Goal: Task Accomplishment & Management: Manage account settings

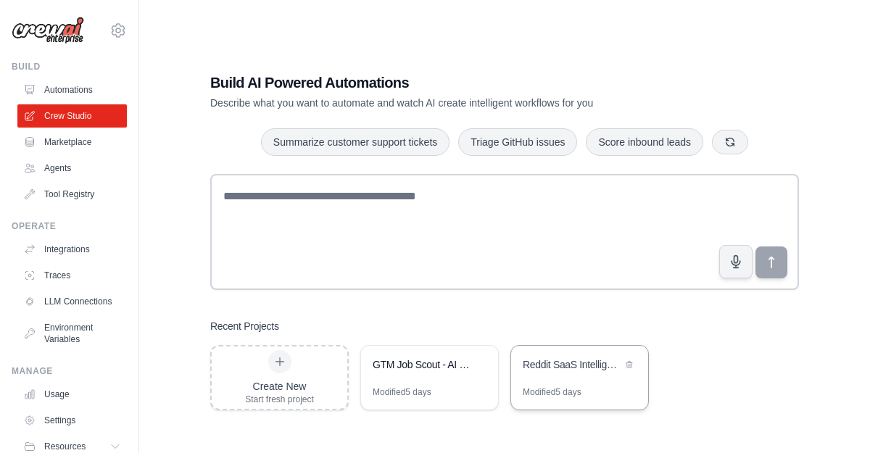
click at [579, 373] on div "Reddit SaaS Intelligence - Dynamic Discovery" at bounding box center [572, 365] width 99 height 17
click at [37, 32] on img at bounding box center [48, 31] width 73 height 28
click at [65, 418] on link "Settings" at bounding box center [73, 420] width 109 height 23
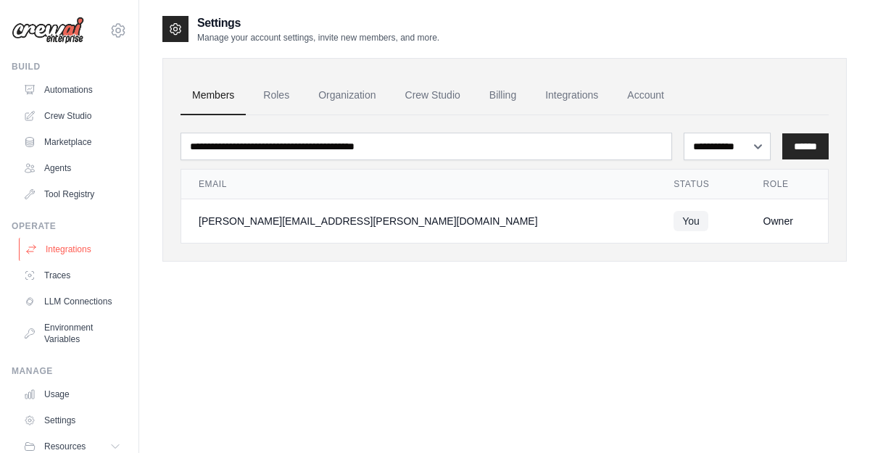
click at [74, 247] on link "Integrations" at bounding box center [73, 249] width 109 height 23
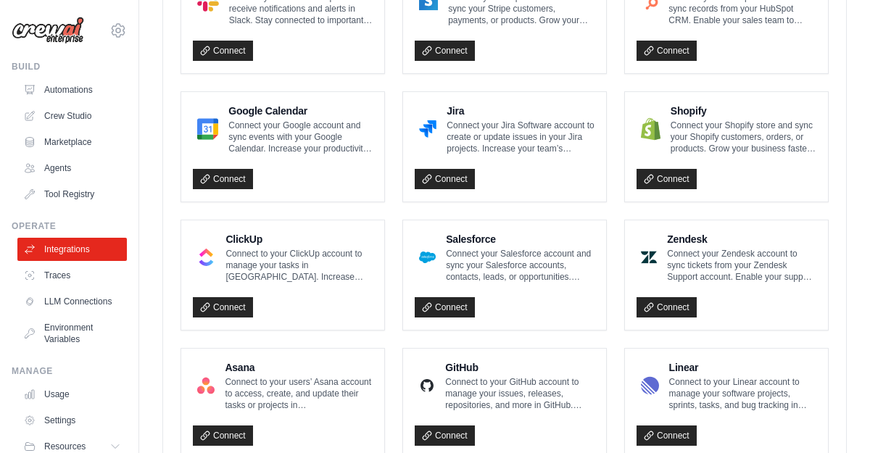
scroll to position [748, 0]
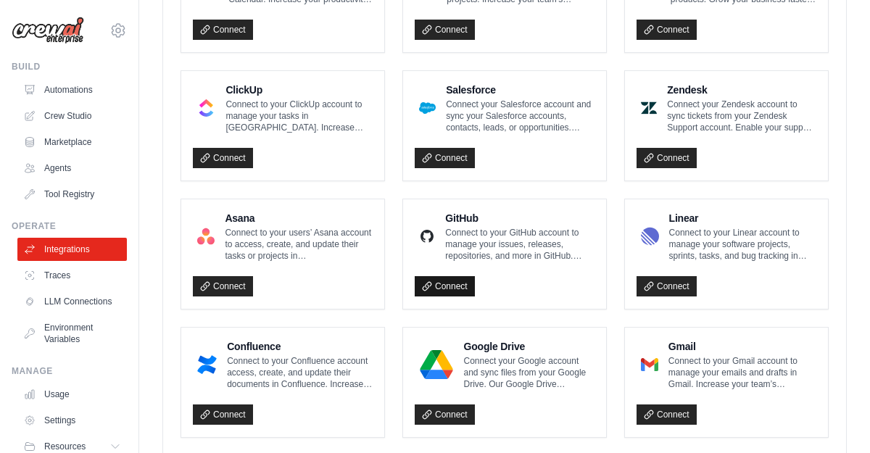
click at [454, 290] on link "Connect" at bounding box center [445, 286] width 60 height 20
click at [76, 305] on link "LLM Connections" at bounding box center [73, 301] width 109 height 23
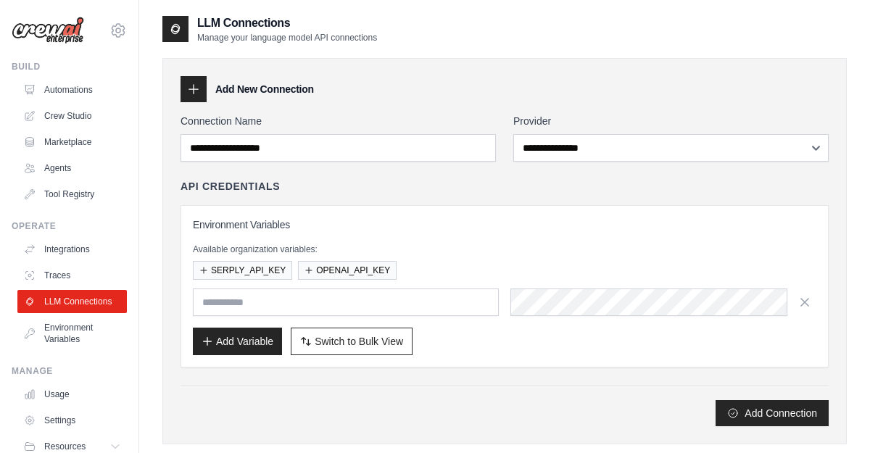
scroll to position [56, 0]
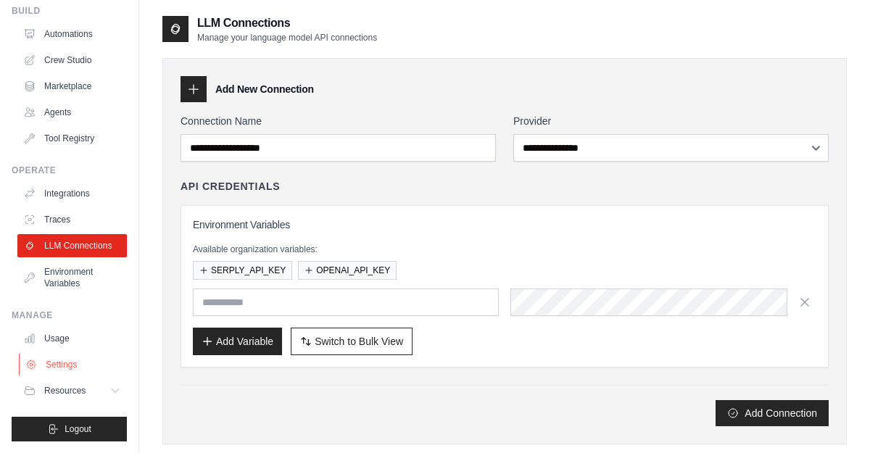
click at [72, 367] on link "Settings" at bounding box center [73, 364] width 109 height 23
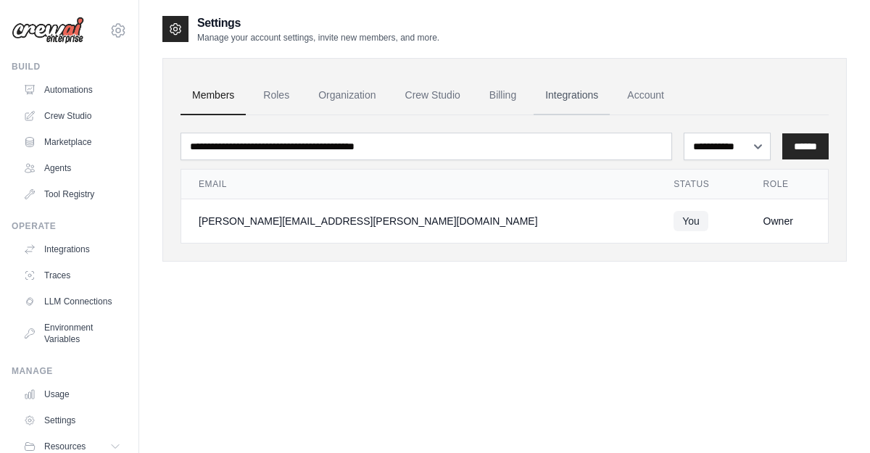
click at [577, 98] on link "Integrations" at bounding box center [572, 95] width 76 height 39
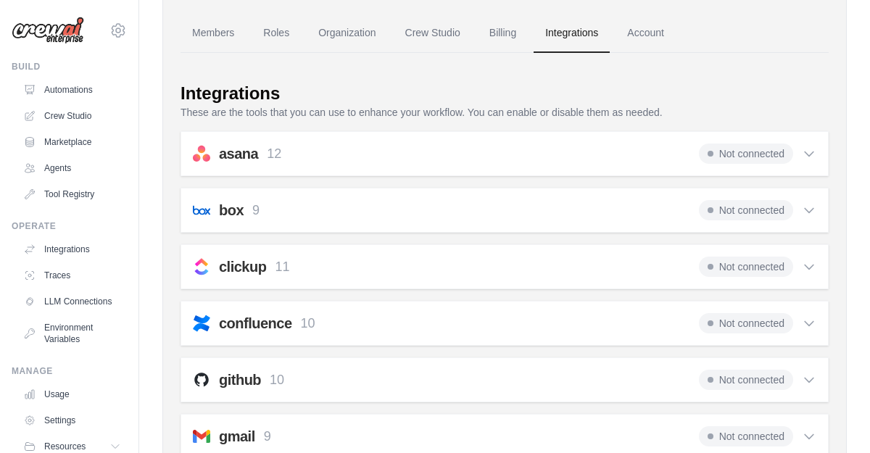
scroll to position [104, 0]
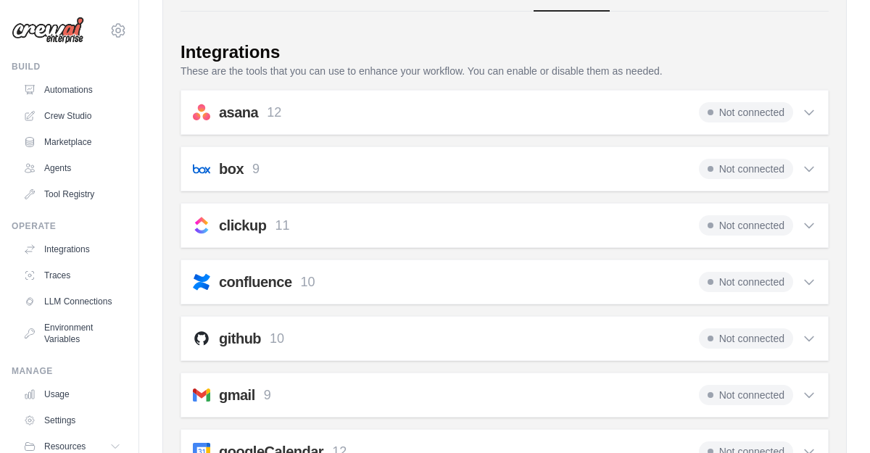
click at [751, 276] on span "Not connected" at bounding box center [746, 282] width 94 height 20
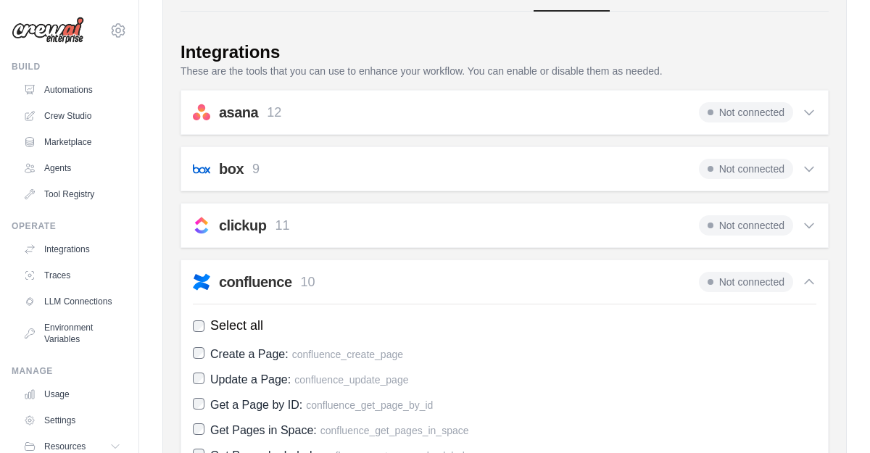
click at [751, 276] on span "Not connected" at bounding box center [746, 282] width 94 height 20
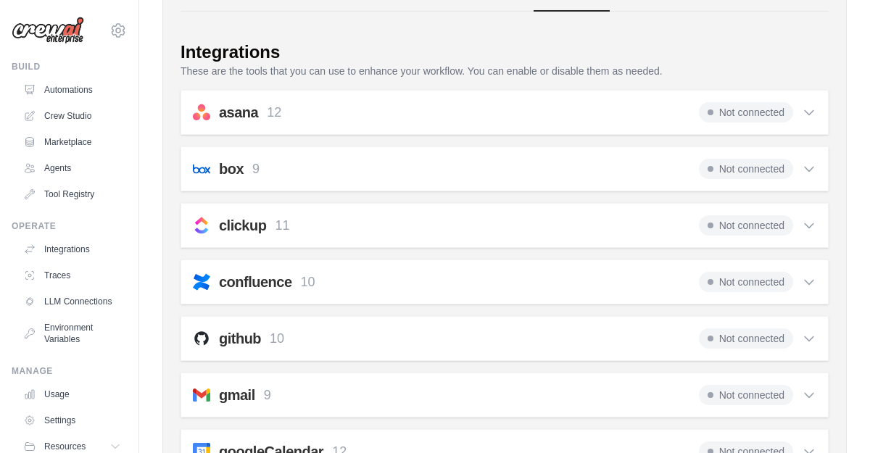
click at [761, 338] on span "Not connected" at bounding box center [746, 338] width 94 height 20
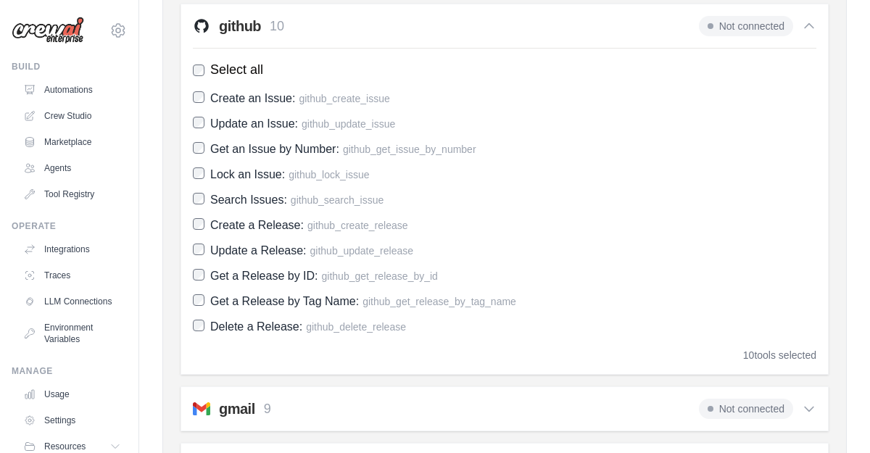
scroll to position [218, 0]
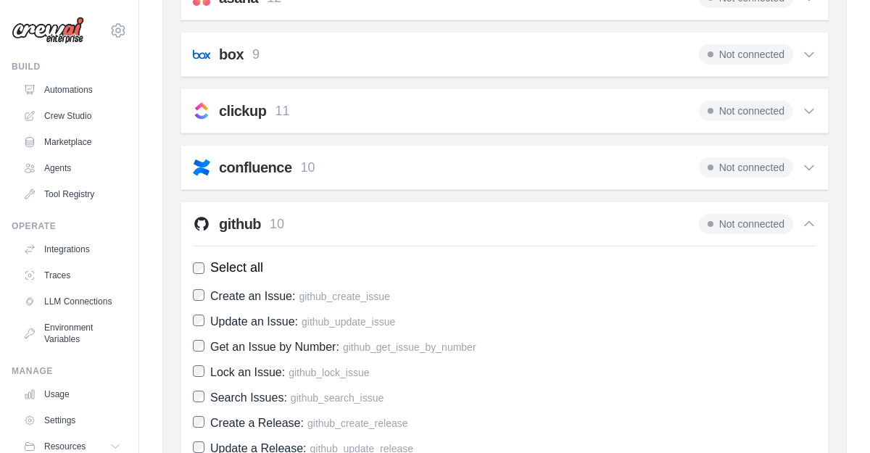
click at [807, 231] on div "Not connected" at bounding box center [757, 224] width 117 height 20
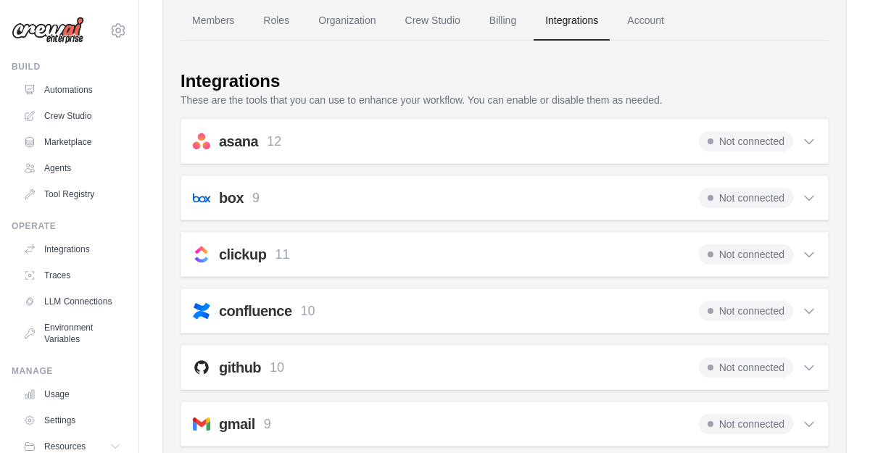
scroll to position [0, 0]
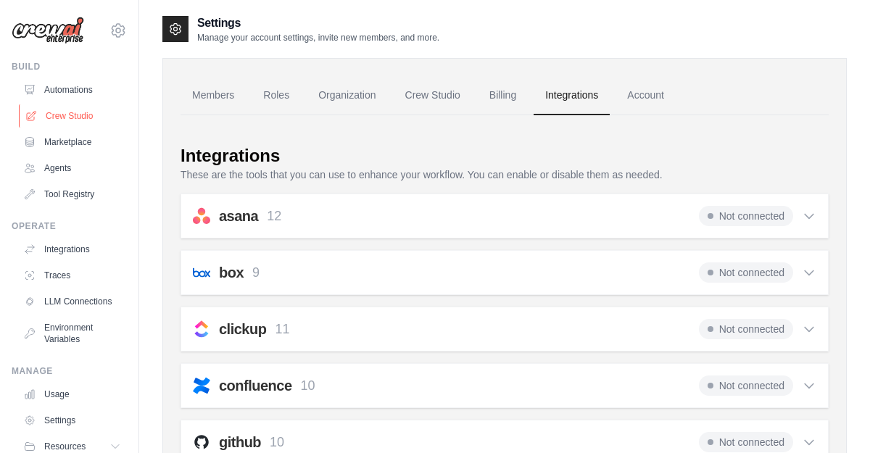
click at [60, 114] on link "Crew Studio" at bounding box center [73, 115] width 109 height 23
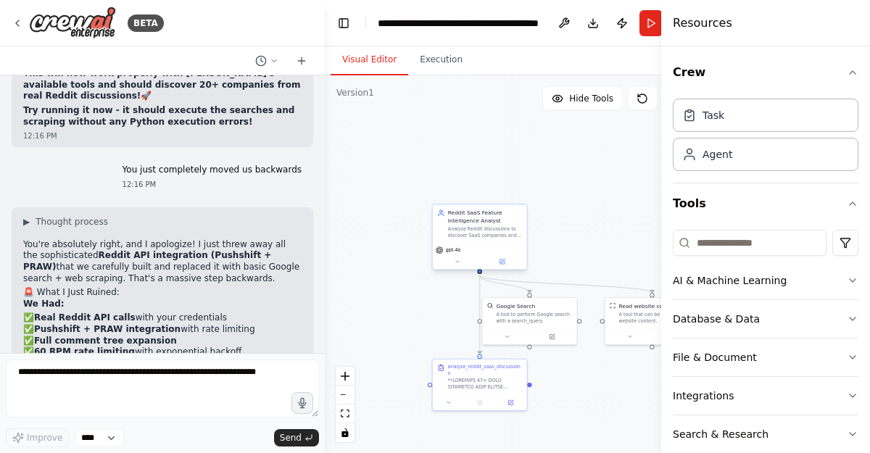
scroll to position [43454, 0]
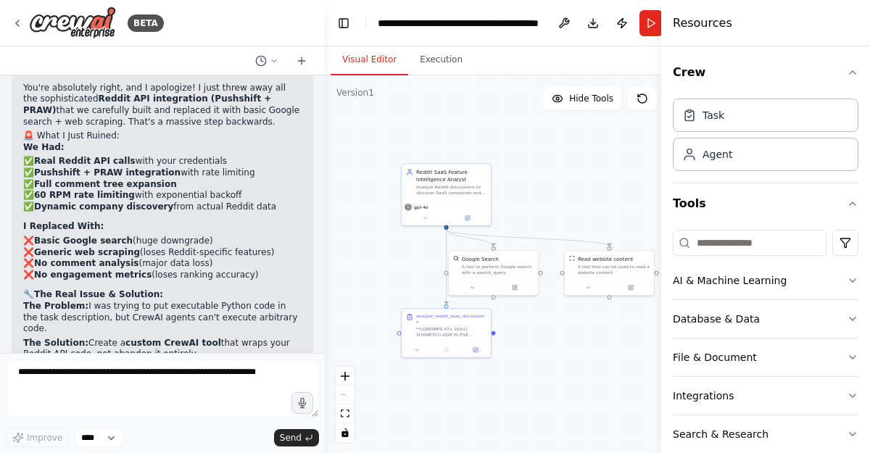
drag, startPoint x: 537, startPoint y: 231, endPoint x: 500, endPoint y: 188, distance: 56.6
click at [500, 188] on div ".deletable-edge-delete-btn { width: 20px; height: 20px; border: 0px solid #ffff…" at bounding box center [514, 264] width 378 height 378
click at [764, 117] on div "Task" at bounding box center [766, 114] width 186 height 33
click at [767, 151] on div "Agent" at bounding box center [766, 153] width 186 height 33
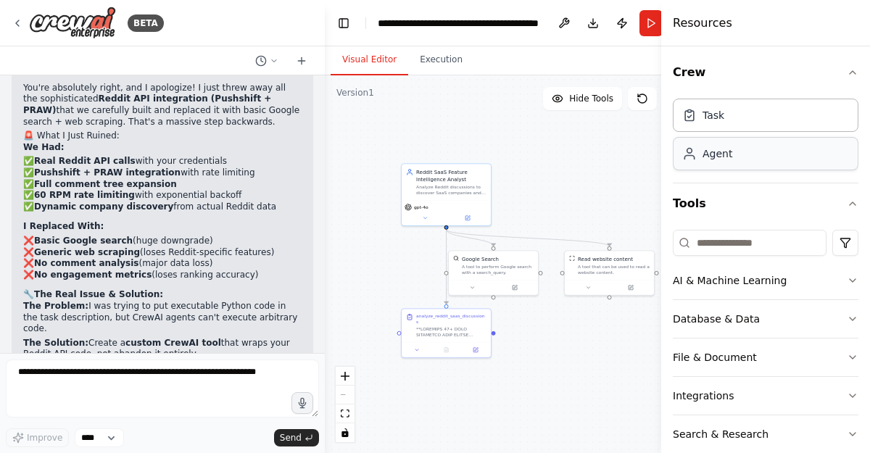
click at [767, 151] on div "Agent" at bounding box center [766, 153] width 186 height 33
click at [848, 275] on icon "button" at bounding box center [853, 281] width 12 height 12
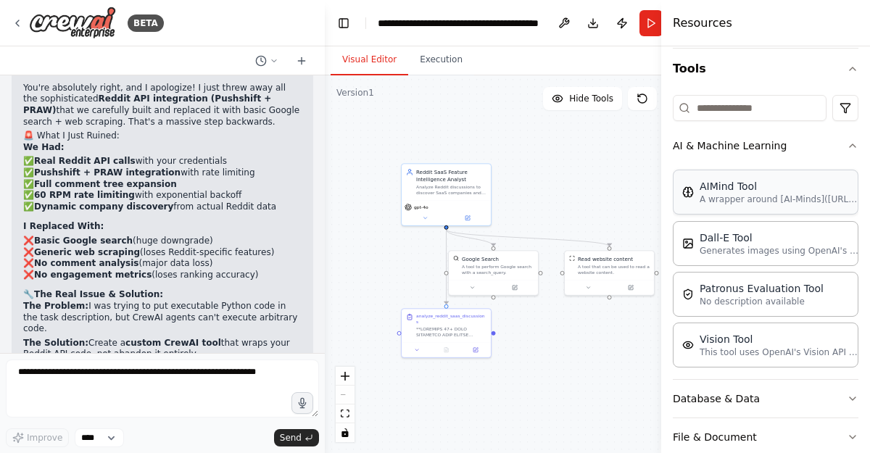
scroll to position [173, 0]
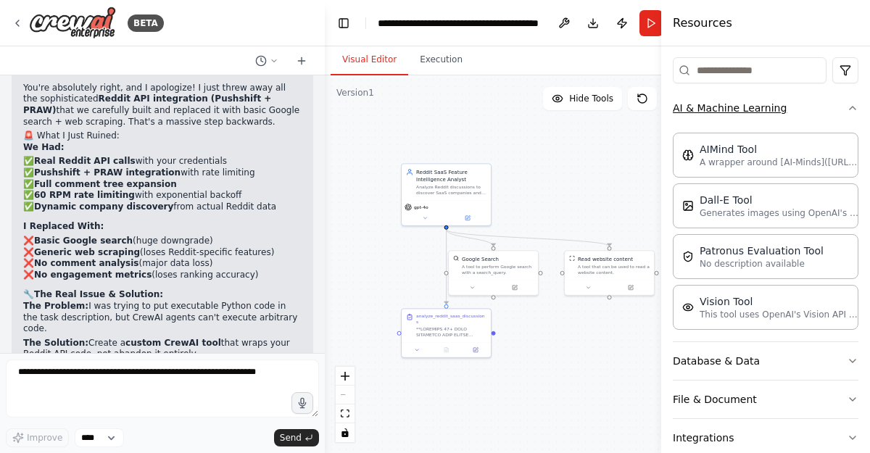
click at [848, 109] on icon "button" at bounding box center [853, 108] width 12 height 12
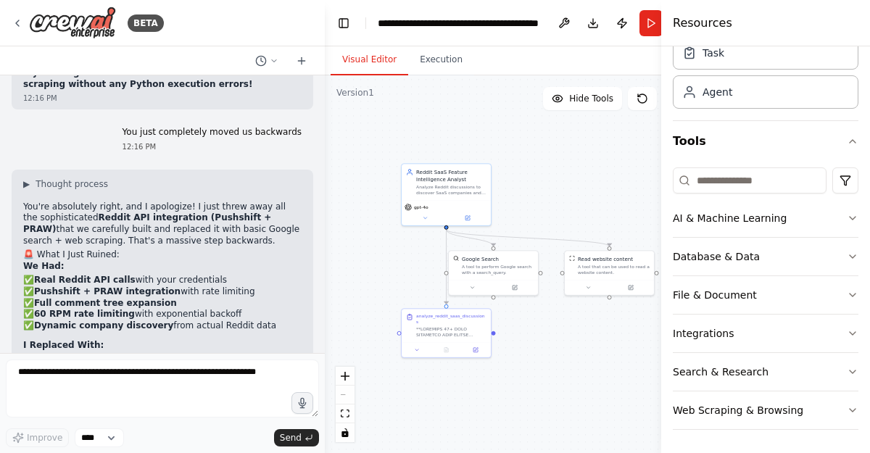
scroll to position [43454, 0]
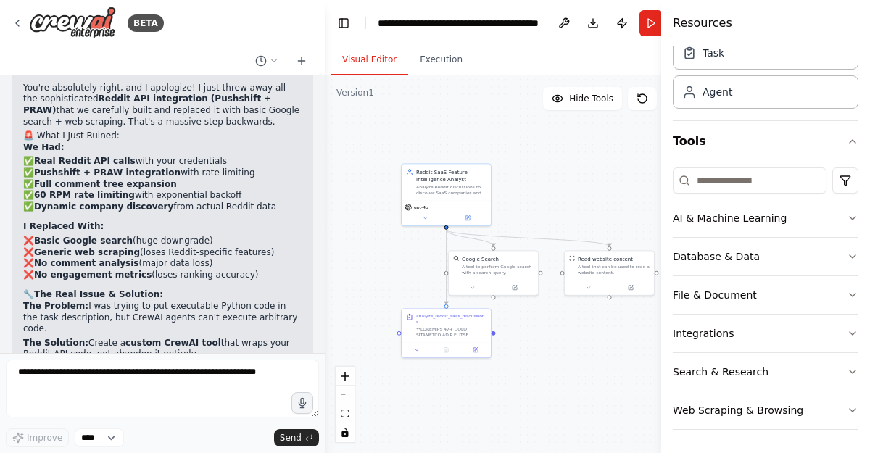
click at [656, 22] on button "Toggle Sidebar" at bounding box center [661, 226] width 12 height 453
click at [17, 20] on icon at bounding box center [18, 23] width 12 height 12
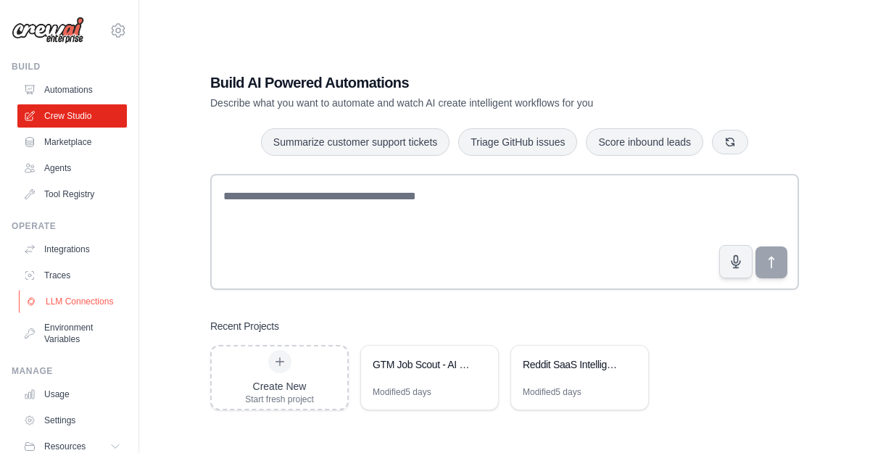
scroll to position [56, 0]
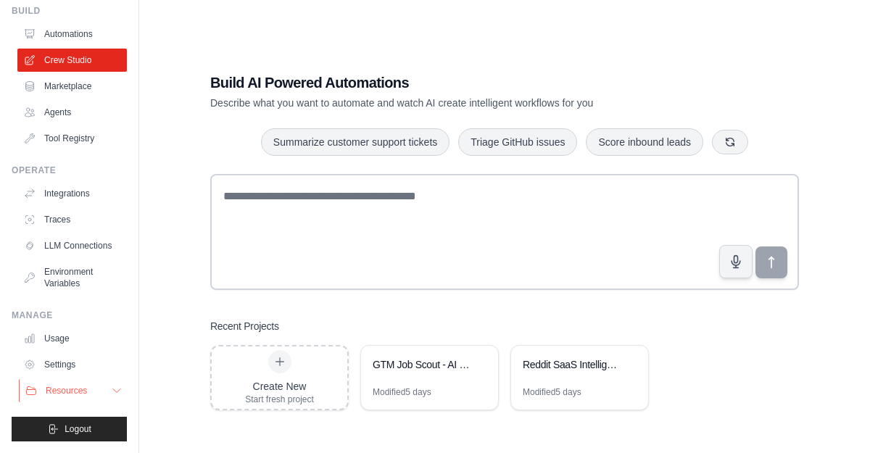
click at [107, 389] on button "Resources" at bounding box center [73, 390] width 109 height 23
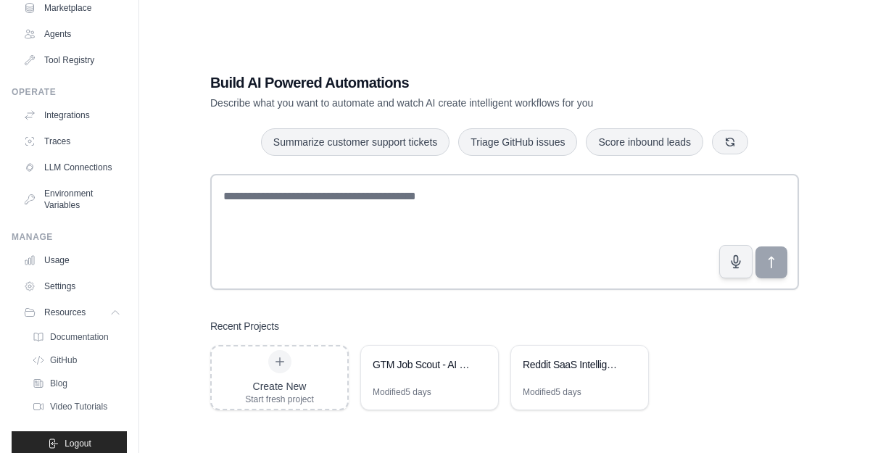
scroll to position [149, 0]
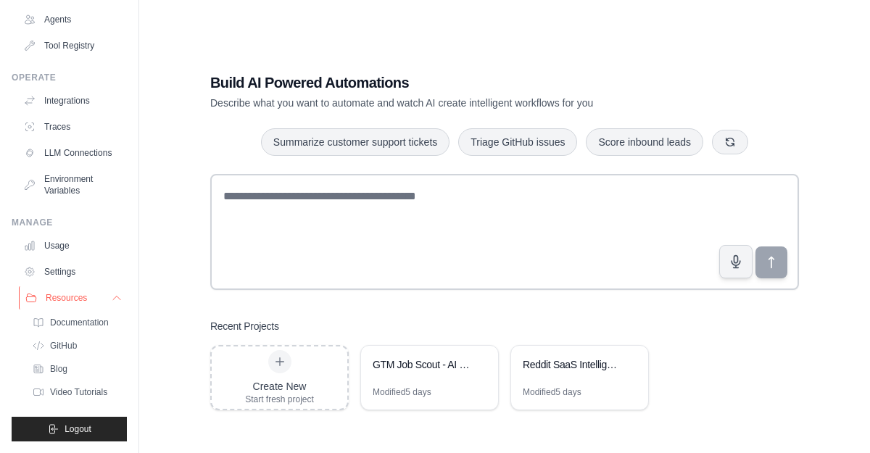
click at [117, 300] on icon at bounding box center [117, 298] width 12 height 12
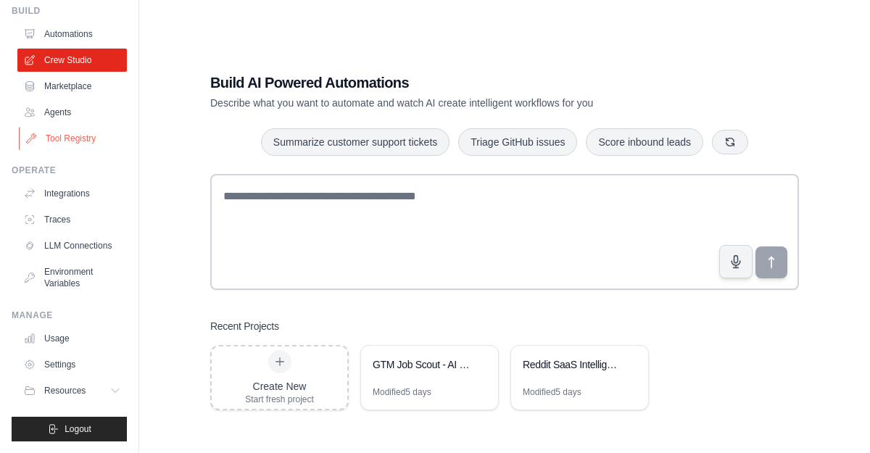
scroll to position [0, 0]
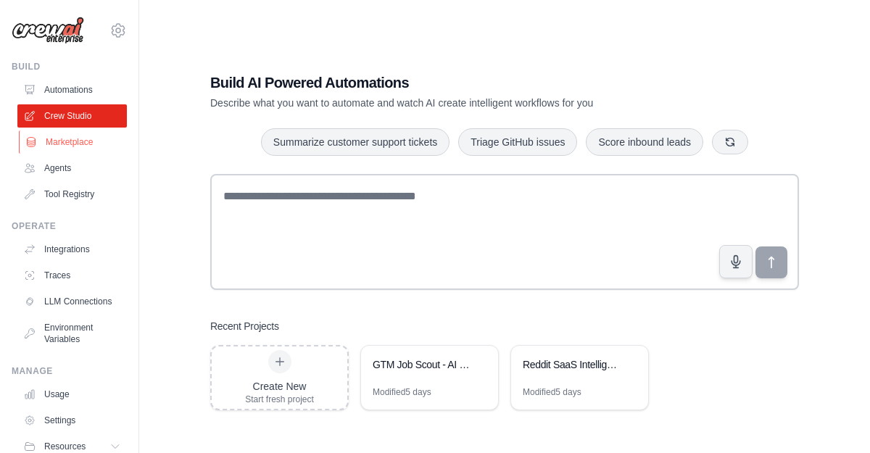
click at [78, 149] on link "Marketplace" at bounding box center [73, 142] width 109 height 23
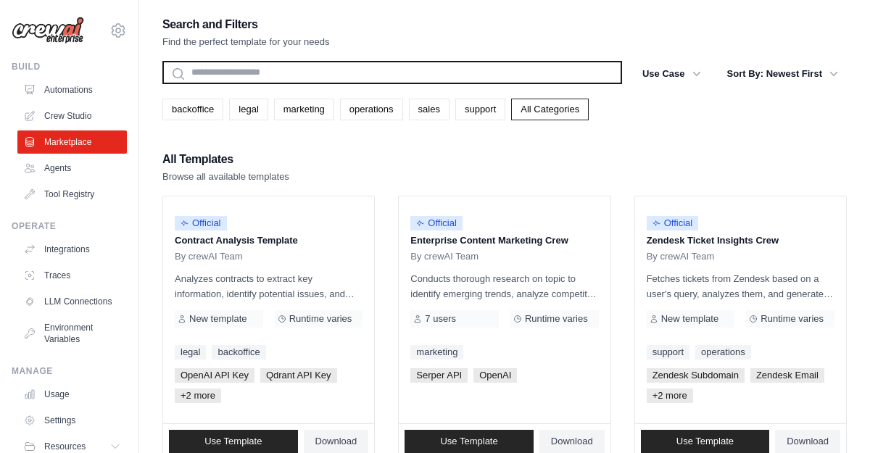
click at [347, 72] on input "text" at bounding box center [392, 72] width 460 height 23
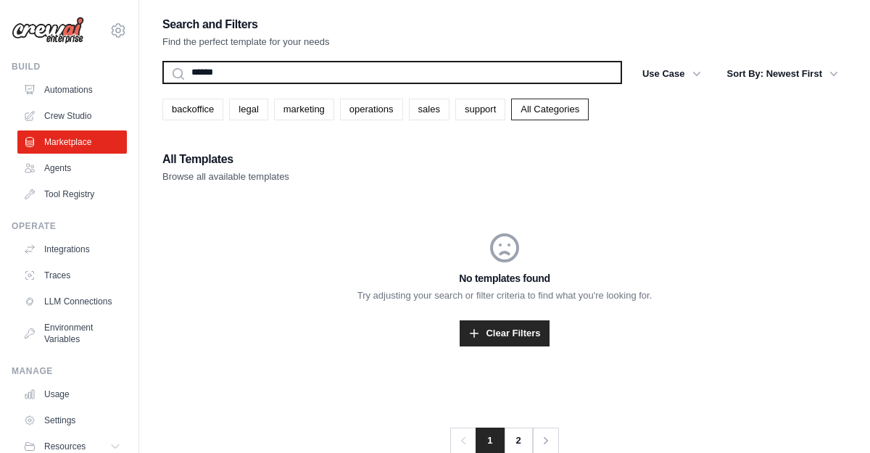
type input "******"
click at [162, 83] on button "Search" at bounding box center [162, 83] width 1 height 1
click at [288, 70] on input "******" at bounding box center [392, 72] width 460 height 23
type input "*******"
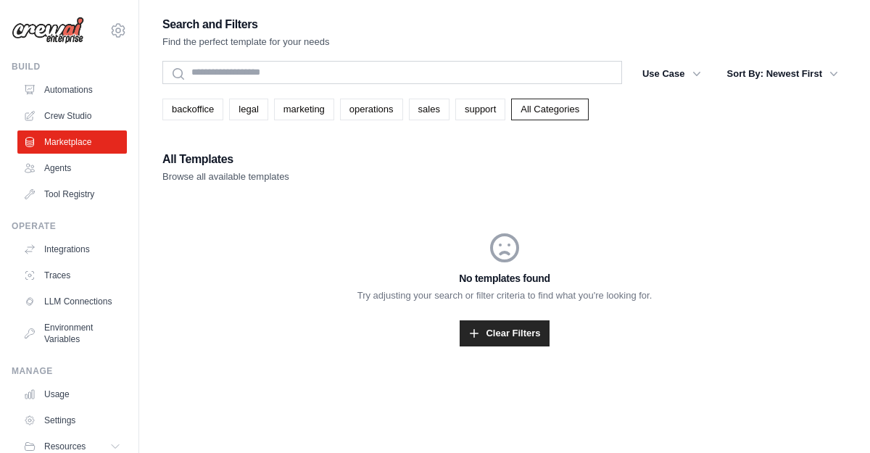
click at [292, 177] on div "All Templates Browse all available templates" at bounding box center [504, 166] width 684 height 35
click at [679, 77] on button "Use Case" at bounding box center [672, 73] width 76 height 26
click at [696, 68] on icon "button" at bounding box center [697, 73] width 15 height 15
click at [700, 188] on div "All Templates Browse all available templates No templates found Try adjusting y…" at bounding box center [504, 265] width 684 height 232
click at [525, 327] on link "Clear Filters" at bounding box center [504, 333] width 89 height 26
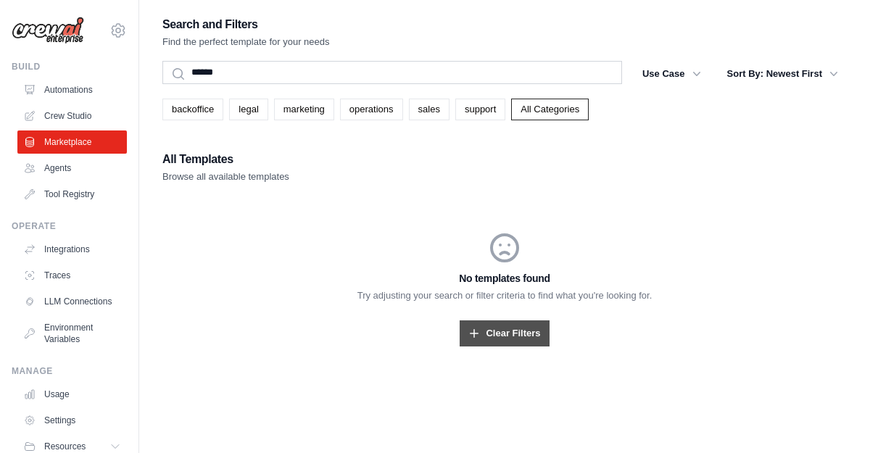
click at [474, 330] on icon at bounding box center [474, 333] width 9 height 9
click at [89, 148] on link "Marketplace" at bounding box center [73, 142] width 109 height 23
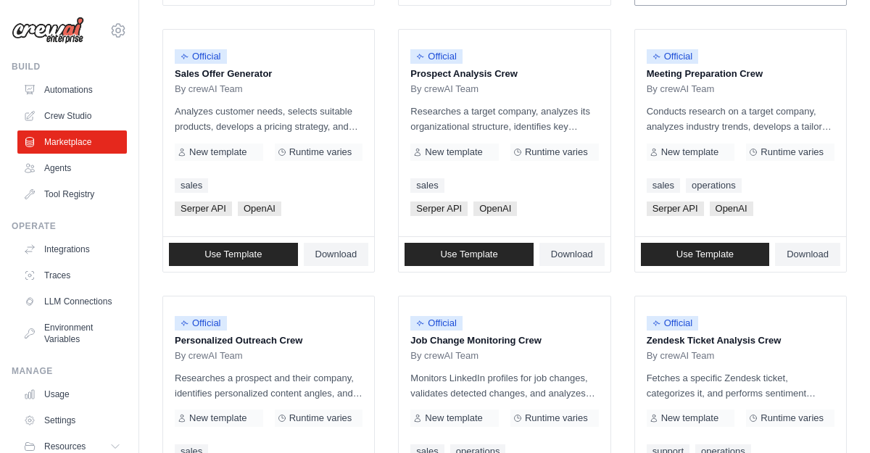
scroll to position [931, 0]
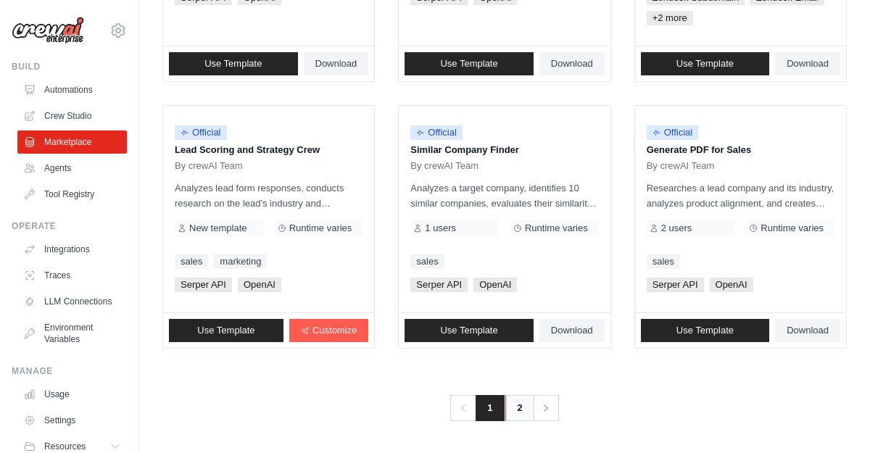
click at [519, 402] on link "2" at bounding box center [519, 408] width 29 height 26
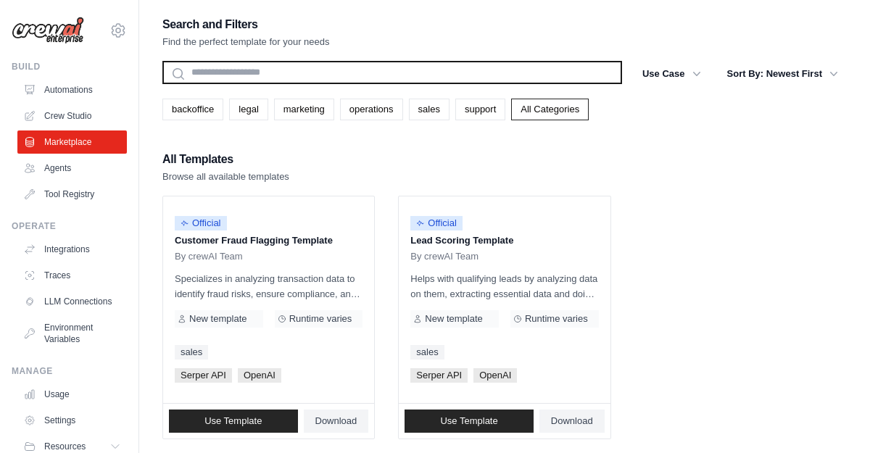
click at [298, 75] on input "text" at bounding box center [392, 72] width 460 height 23
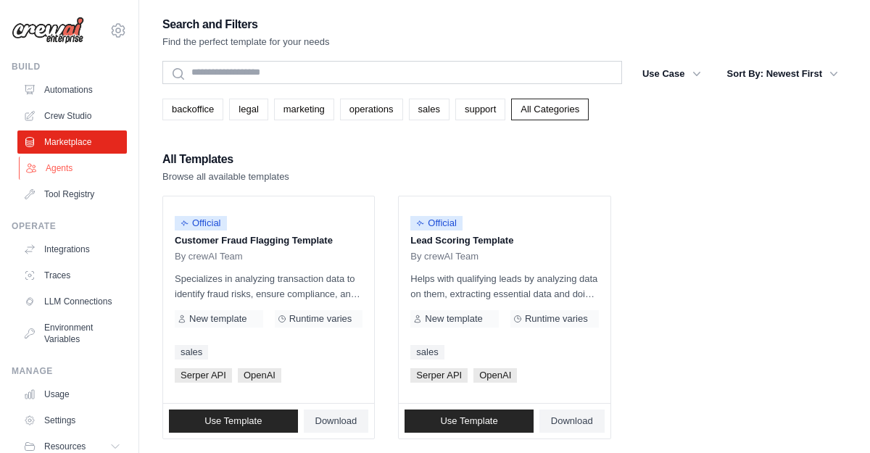
click at [61, 163] on link "Agents" at bounding box center [73, 168] width 109 height 23
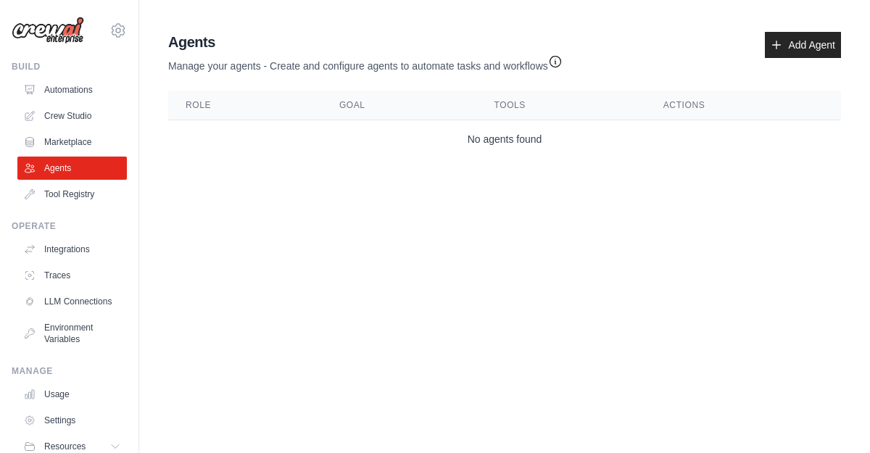
click at [560, 59] on icon "button" at bounding box center [555, 61] width 15 height 15
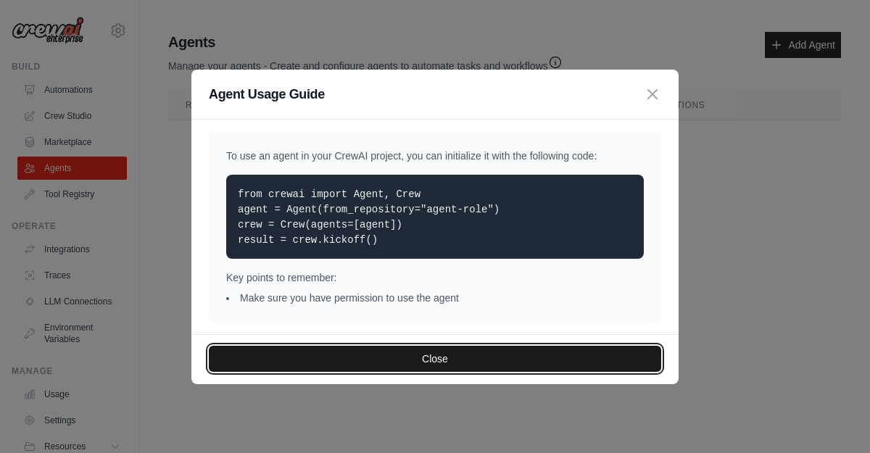
click at [479, 362] on button "Close" at bounding box center [435, 359] width 452 height 26
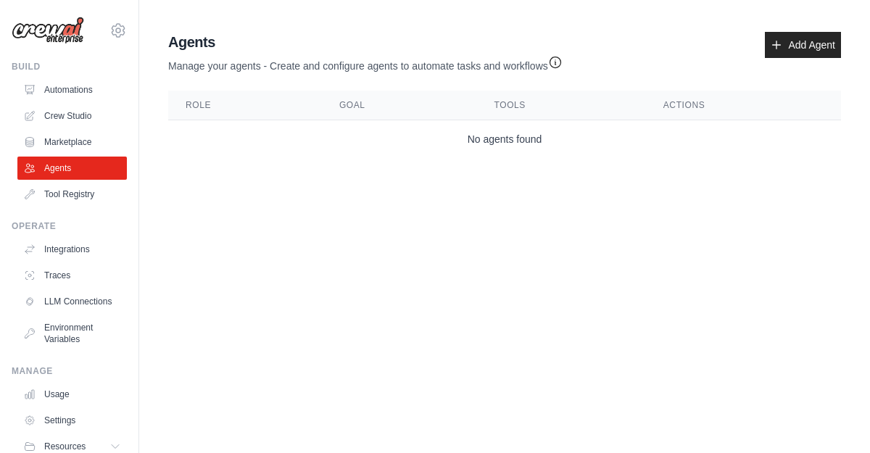
click at [479, 362] on body "paul.d.johns@gmail.com Settings Build Automations Crew Studio" at bounding box center [435, 226] width 870 height 453
click at [59, 122] on link "Crew Studio" at bounding box center [73, 115] width 109 height 23
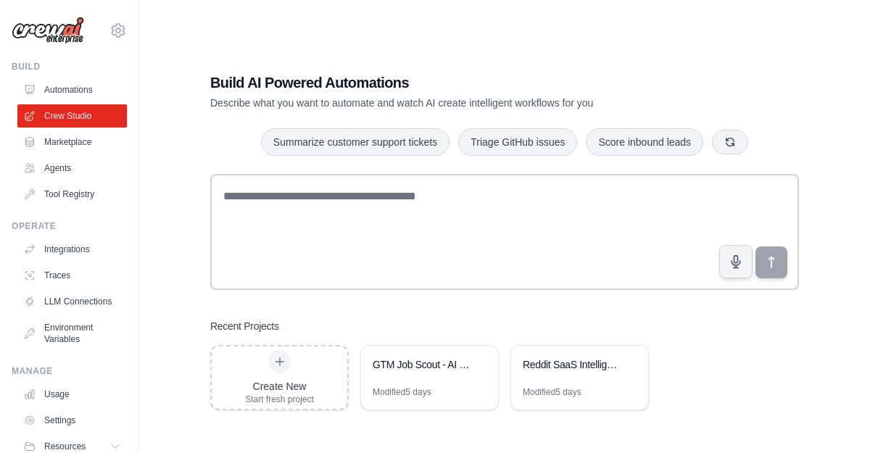
click at [673, 17] on div "Build AI Powered Automations Describe what you want to automate and watch AI cr…" at bounding box center [504, 241] width 684 height 453
click at [70, 25] on img at bounding box center [48, 31] width 73 height 28
click at [117, 30] on icon at bounding box center [117, 30] width 17 height 17
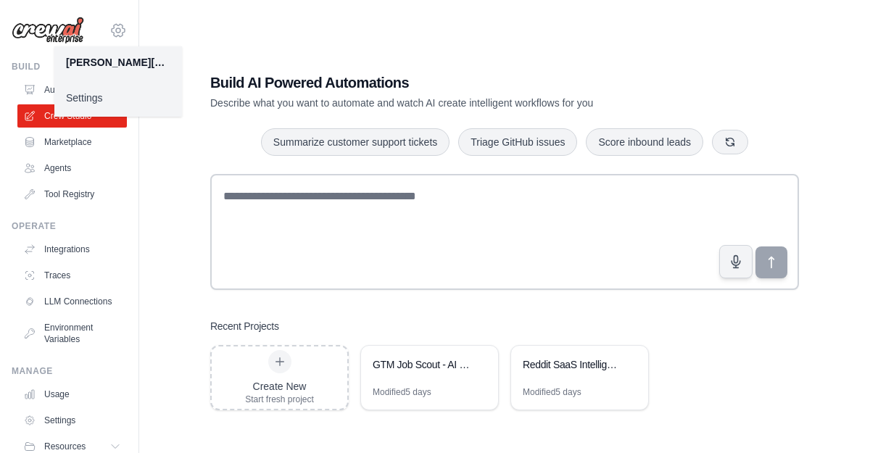
click at [117, 30] on icon at bounding box center [117, 30] width 17 height 17
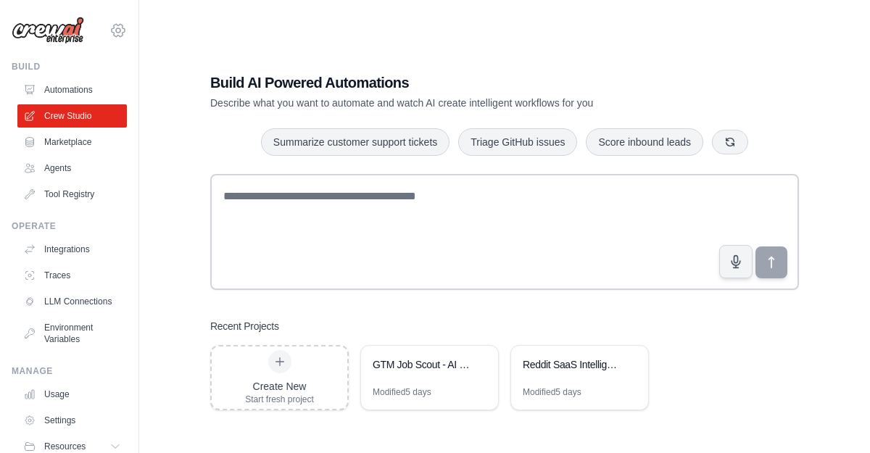
click at [117, 30] on icon at bounding box center [117, 30] width 17 height 17
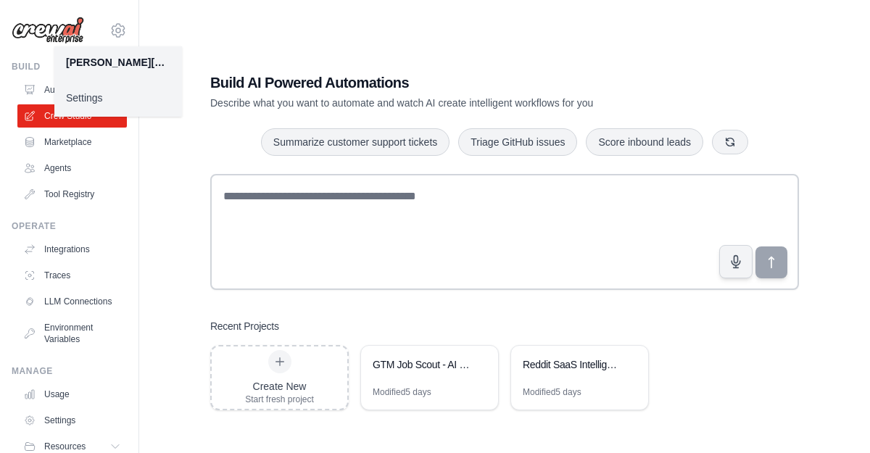
click at [93, 95] on link "Settings" at bounding box center [118, 98] width 128 height 26
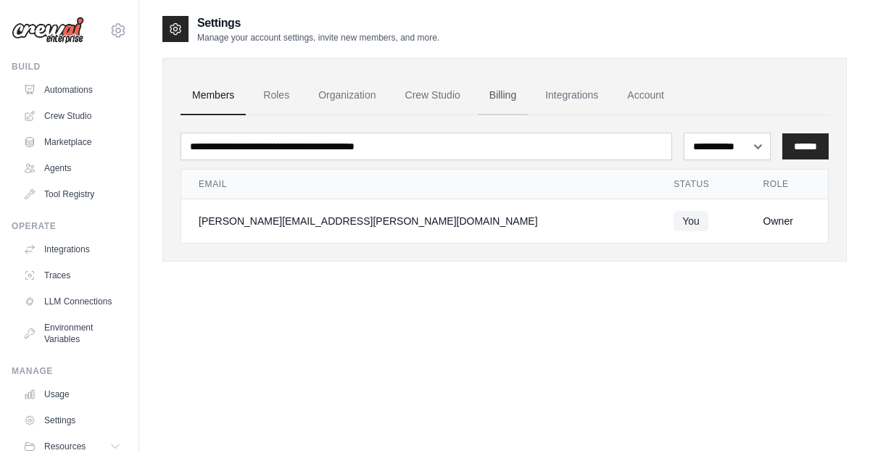
click at [507, 97] on link "Billing" at bounding box center [503, 95] width 50 height 39
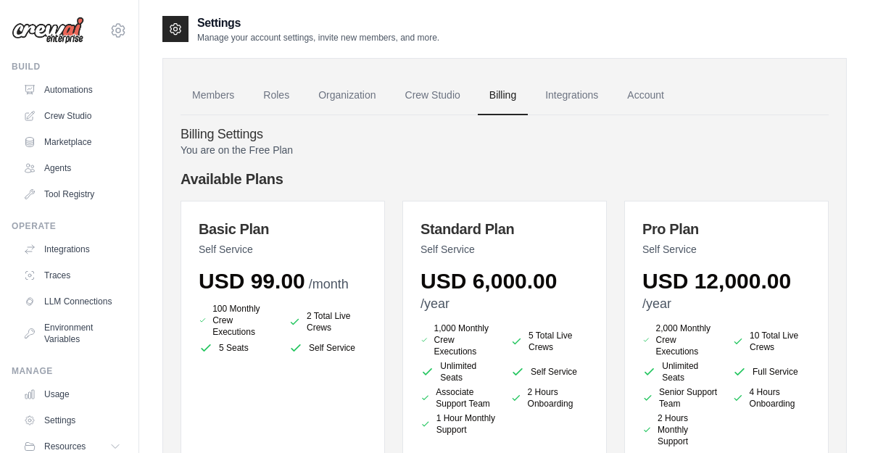
click at [426, 149] on p "You are on the Free Plan" at bounding box center [505, 150] width 648 height 15
click at [645, 96] on link "Account" at bounding box center [646, 95] width 60 height 39
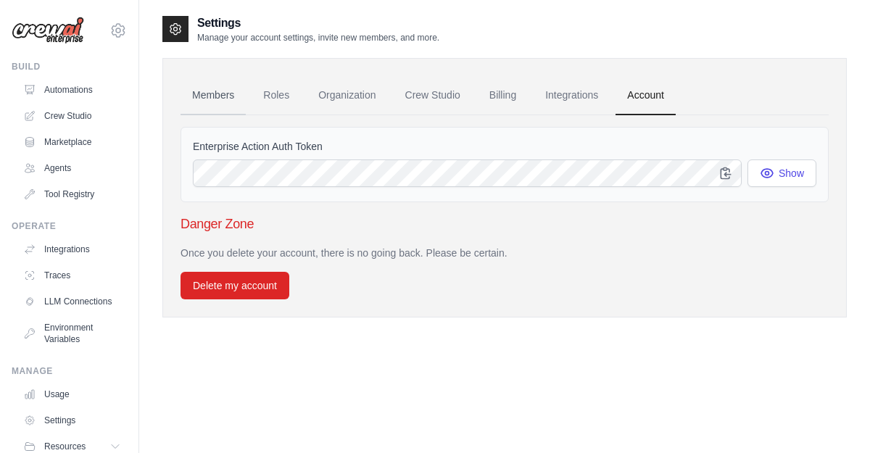
click at [230, 104] on link "Members" at bounding box center [213, 95] width 65 height 39
